Goal: Find specific page/section: Find specific page/section

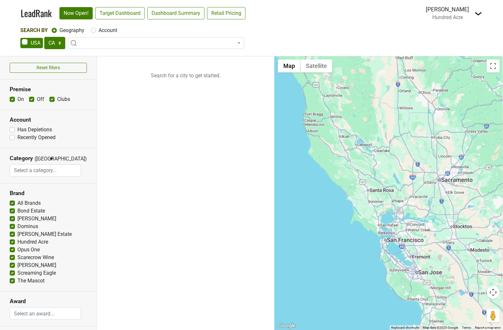
scroll to position [54, 0]
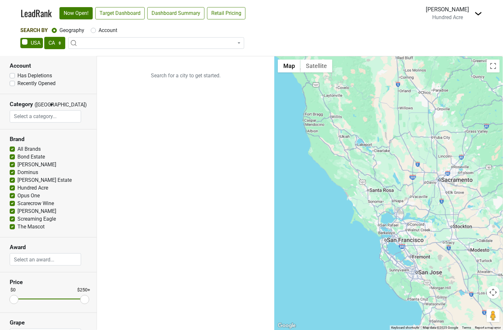
click at [49, 105] on span "▼" at bounding box center [51, 105] width 5 height 6
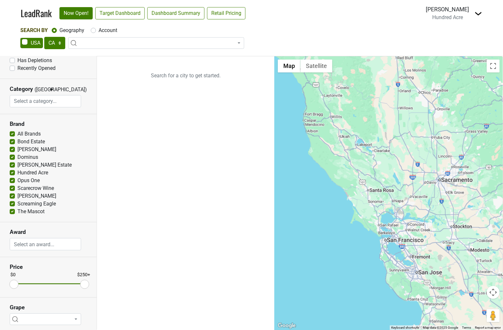
scroll to position [0, 0]
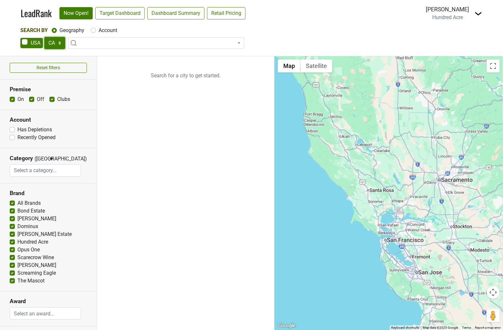
select select "[GEOGRAPHIC_DATA]"
click at [167, 14] on link "Dashboard Summary" at bounding box center [175, 13] width 57 height 12
click at [124, 15] on link "Target Dashboard" at bounding box center [119, 13] width 49 height 12
click at [59, 171] on input "search" at bounding box center [45, 170] width 71 height 12
click at [73, 126] on div "Has Depletions" at bounding box center [48, 130] width 77 height 8
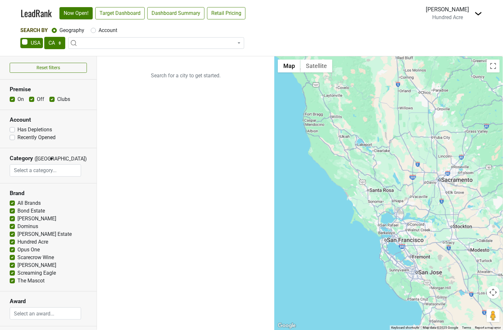
scroll to position [69, 0]
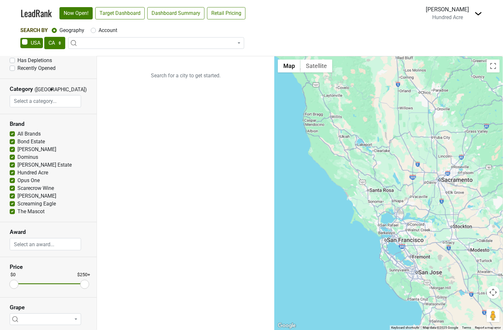
click at [17, 131] on label "All Brands" at bounding box center [28, 134] width 23 height 8
click at [12, 131] on input "All Brands" at bounding box center [12, 133] width 5 height 6
click at [17, 131] on label "All Brands" at bounding box center [28, 134] width 23 height 8
click at [12, 131] on input "All Brands" at bounding box center [12, 133] width 5 height 6
checkbox input "true"
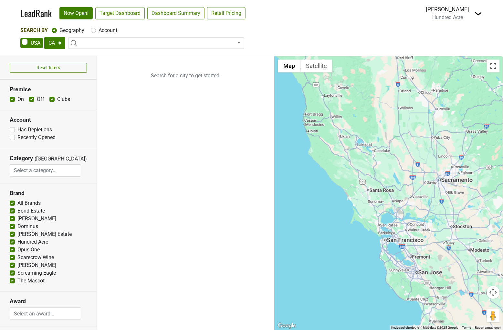
scroll to position [1, 0]
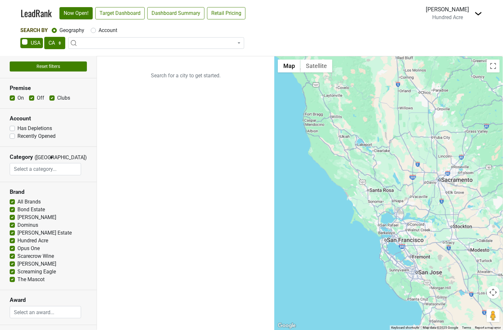
click at [61, 64] on button "Reset filters" at bounding box center [48, 66] width 77 height 10
click at [68, 63] on button "Reset filters" at bounding box center [48, 66] width 77 height 10
click at [25, 40] on span at bounding box center [31, 43] width 23 height 10
click at [21, 38] on input "checkbox" at bounding box center [20, 38] width 0 height 0
checkbox input "true"
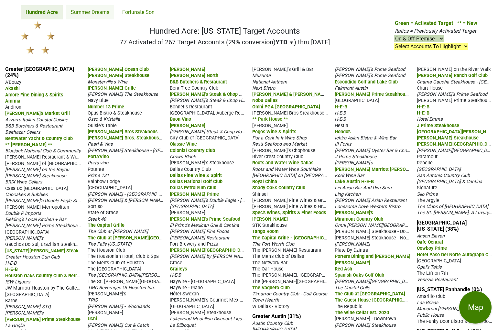
click at [87, 10] on link "Summer Dreams" at bounding box center [90, 12] width 48 height 14
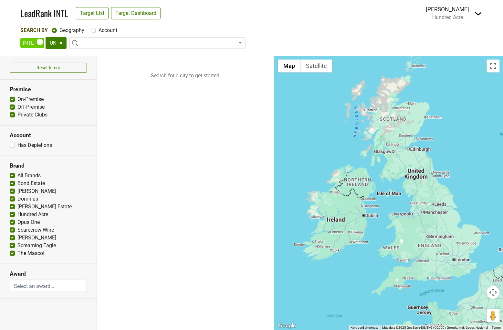
click at [38, 42] on span at bounding box center [32, 43] width 24 height 10
click at [21, 38] on input "checkbox" at bounding box center [20, 38] width 0 height 0
checkbox input "false"
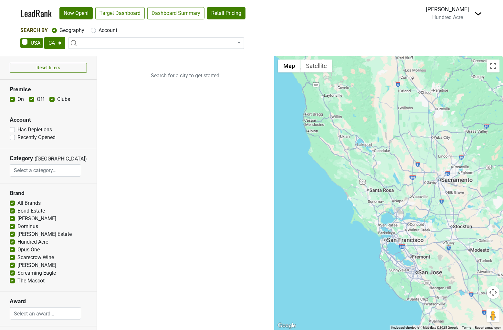
click at [226, 15] on link "Retail Pricing" at bounding box center [226, 13] width 38 height 12
select select "[GEOGRAPHIC_DATA]"
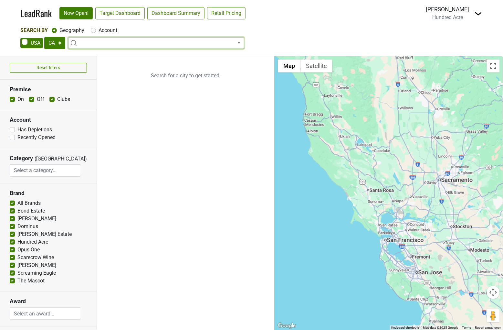
click at [66, 230] on div "Harlan Estate" at bounding box center [48, 234] width 77 height 8
click at [477, 10] on img at bounding box center [479, 14] width 8 height 8
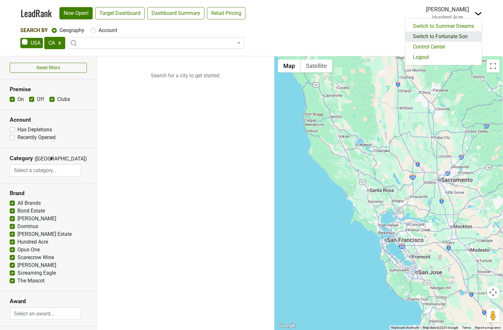
click at [465, 36] on link "Switch to Fortunate Son" at bounding box center [444, 36] width 77 height 10
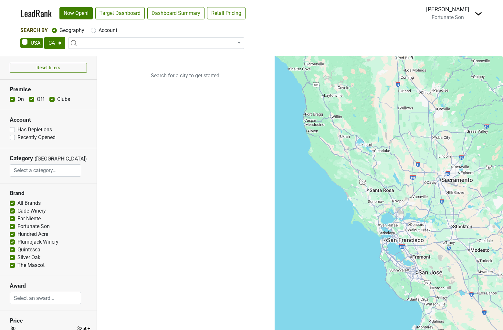
select select "CA"
select select
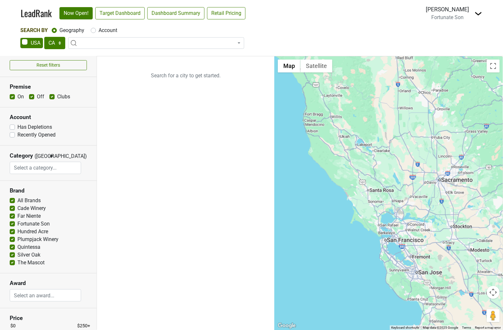
click at [477, 13] on img at bounding box center [479, 14] width 8 height 8
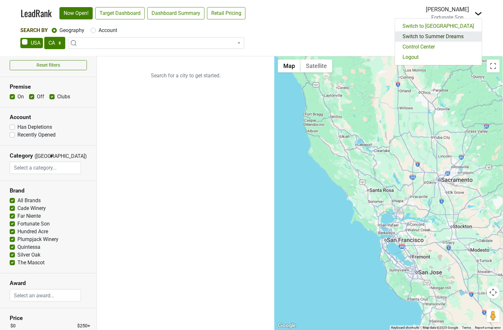
click at [470, 37] on link "Switch to Summer Dreams" at bounding box center [438, 36] width 87 height 10
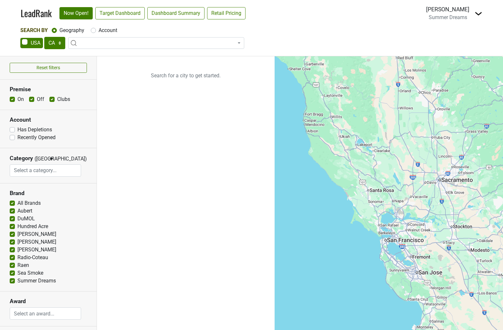
select select "CA"
select select
